Goal: Information Seeking & Learning: Compare options

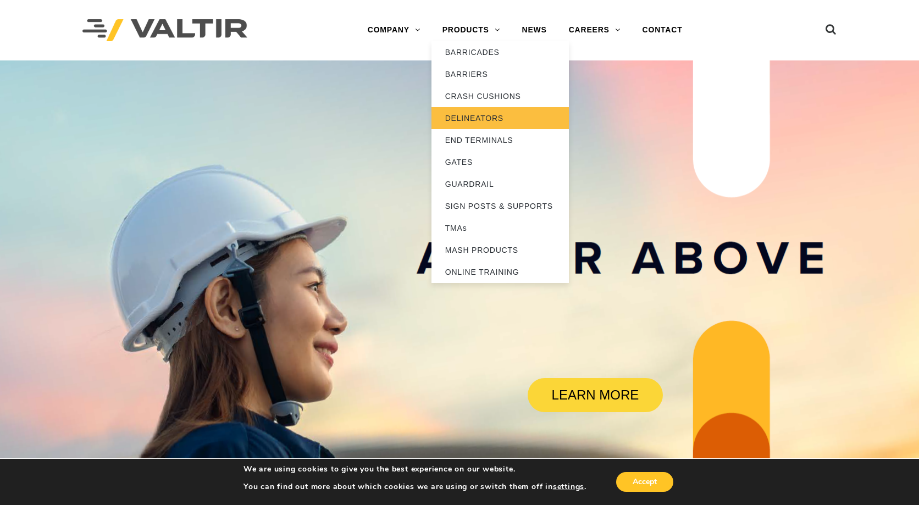
click at [481, 119] on link "DELINEATORS" at bounding box center [499, 118] width 137 height 22
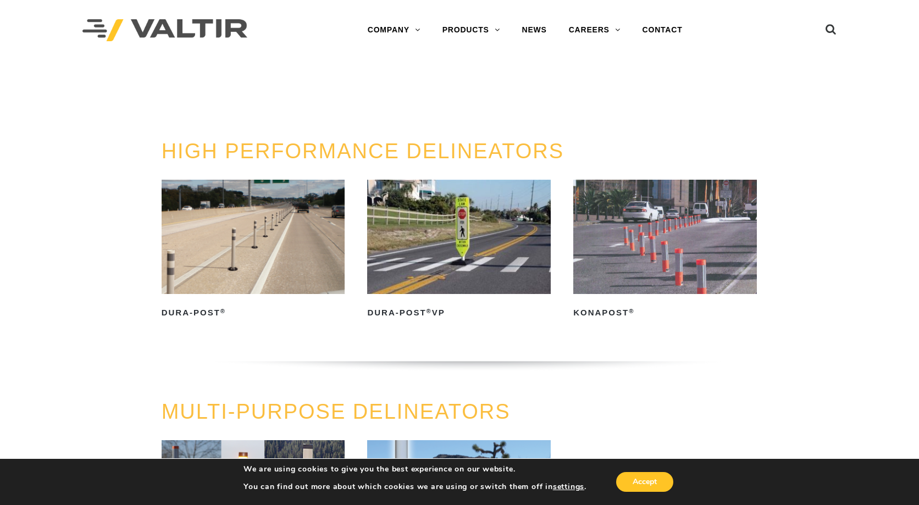
click at [262, 241] on img at bounding box center [254, 237] width 184 height 114
click at [455, 239] on img at bounding box center [459, 237] width 184 height 114
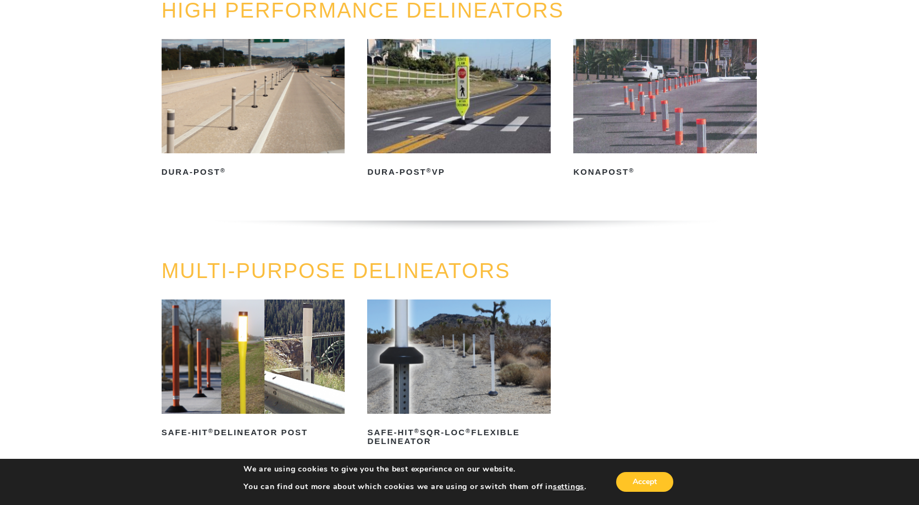
scroll to position [165, 0]
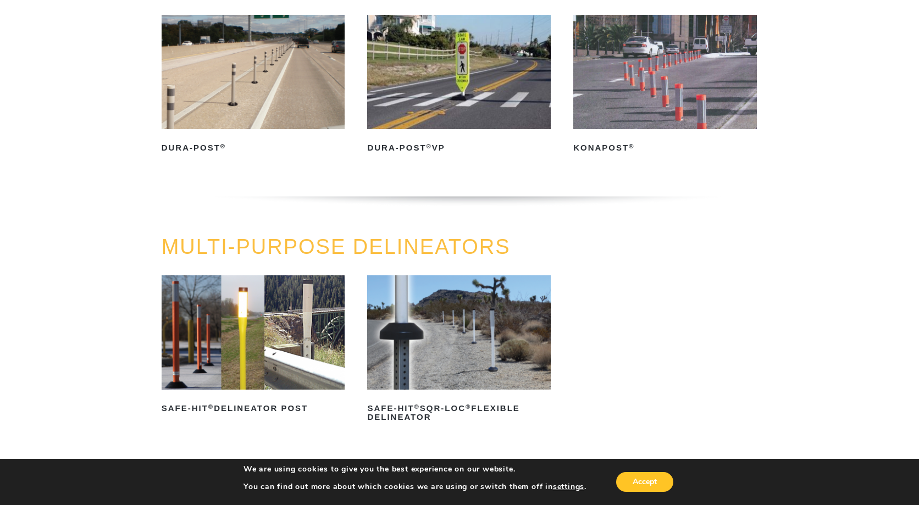
click at [244, 316] on img at bounding box center [254, 332] width 184 height 114
click at [200, 106] on img at bounding box center [254, 72] width 184 height 114
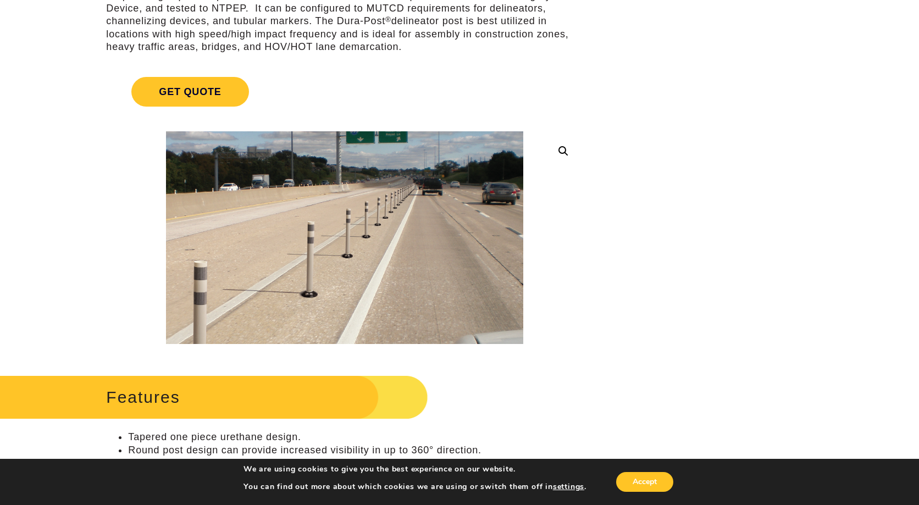
scroll to position [169, 0]
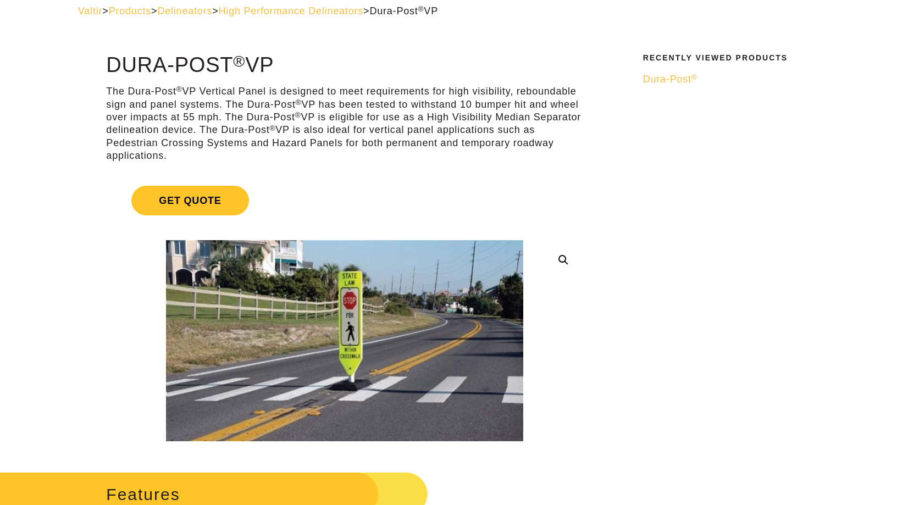
scroll to position [110, 0]
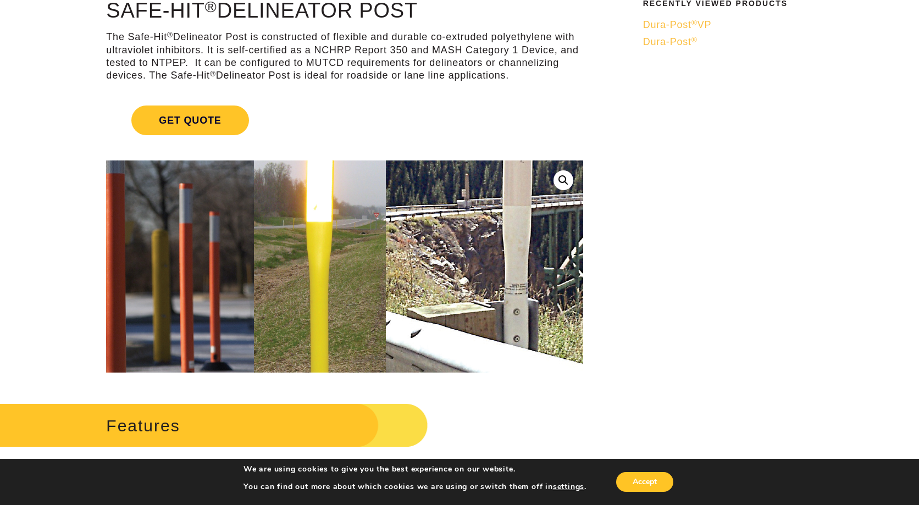
scroll to position [55, 0]
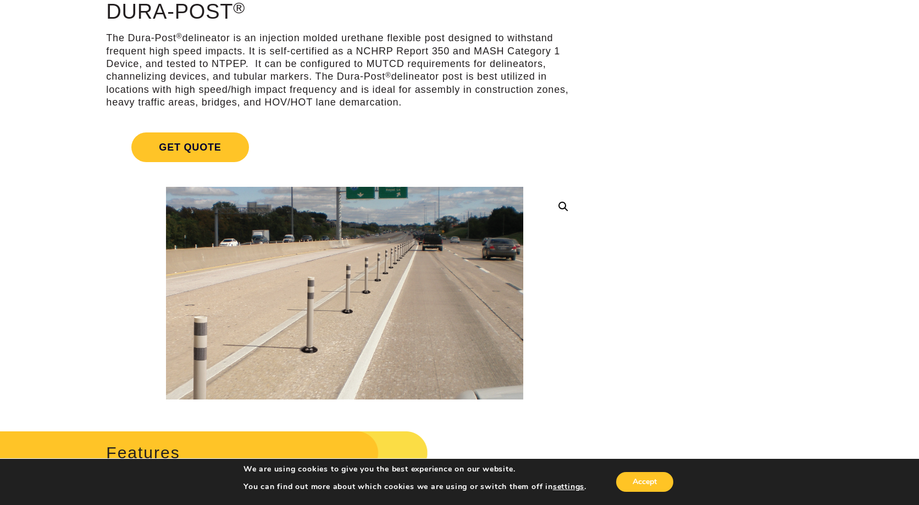
scroll to position [110, 0]
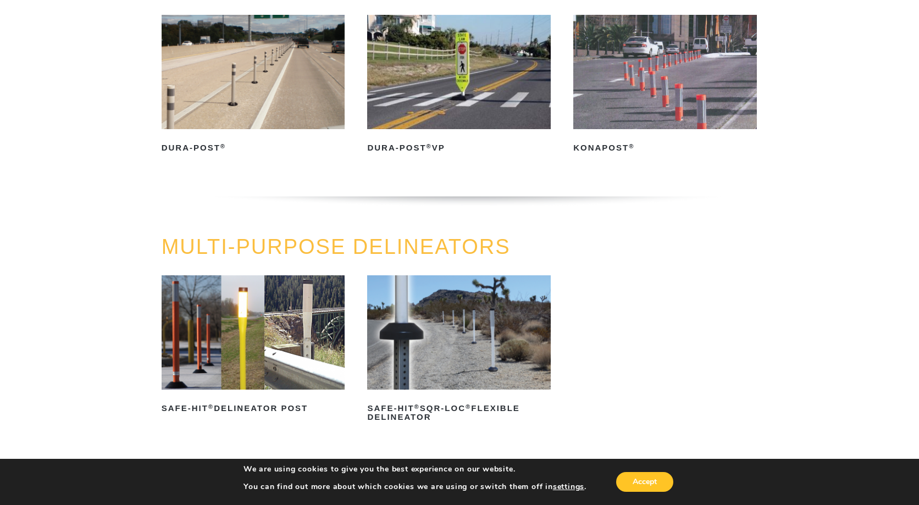
click at [184, 308] on img at bounding box center [254, 332] width 184 height 114
